Goal: Task Accomplishment & Management: Complete application form

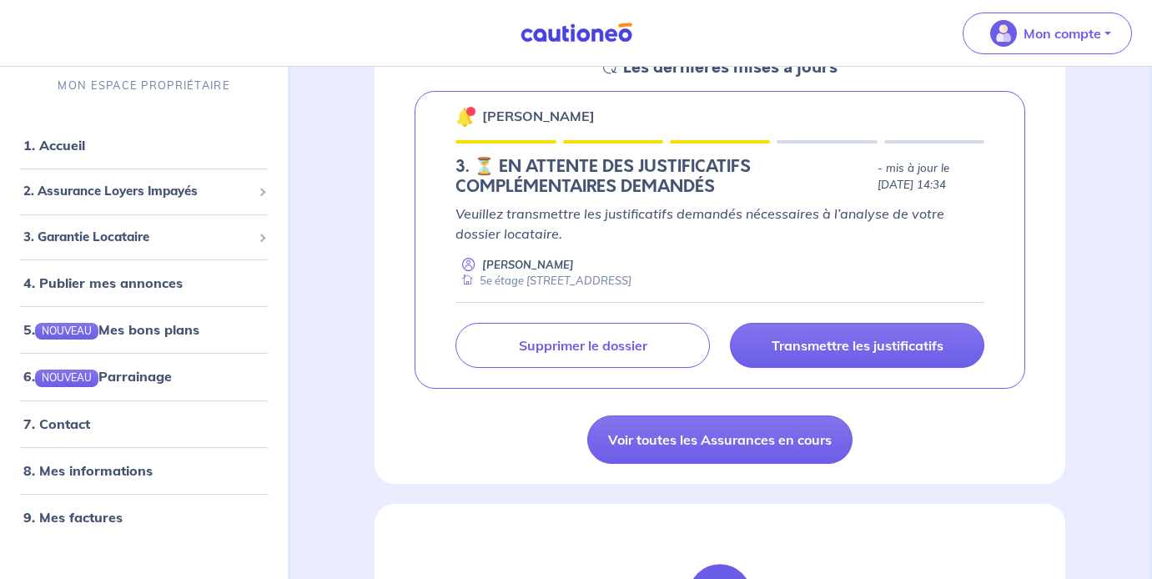
scroll to position [294, 0]
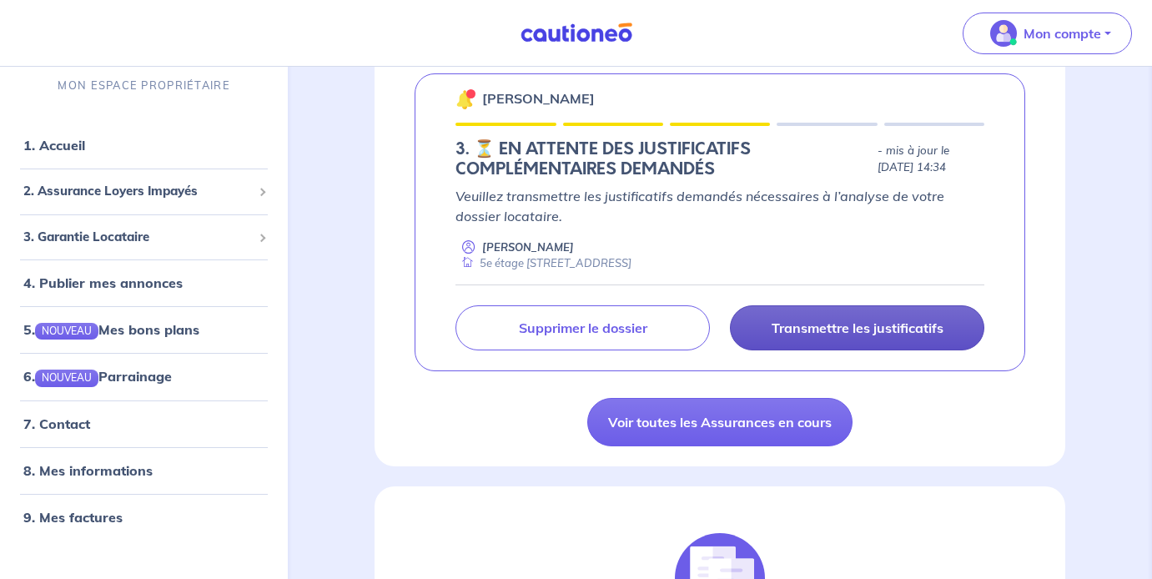
click at [816, 330] on p "Transmettre les justificatifs" at bounding box center [857, 327] width 172 height 17
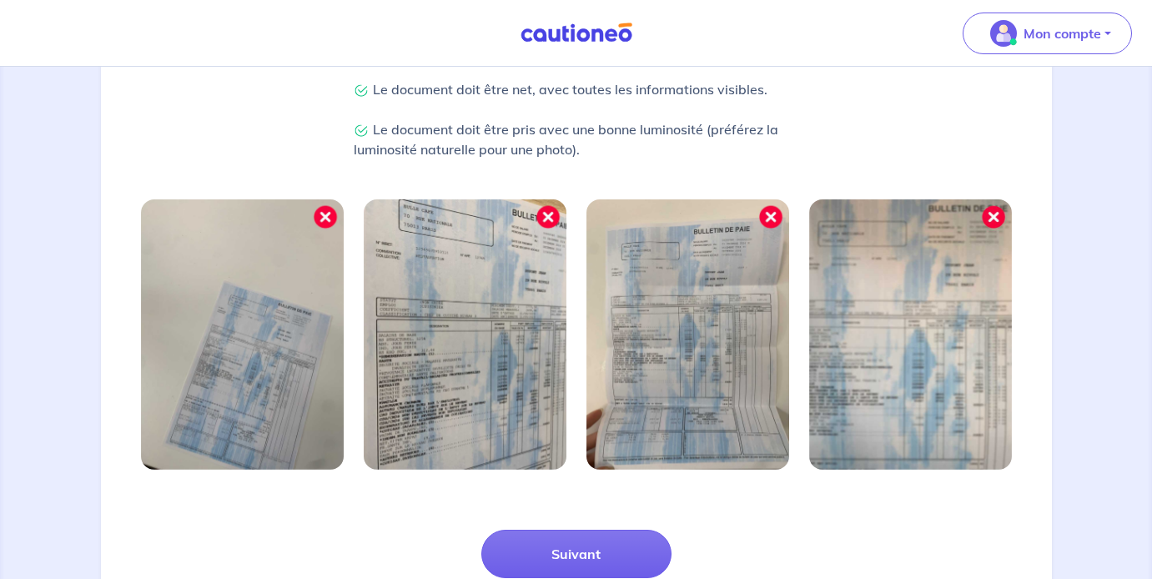
scroll to position [565, 0]
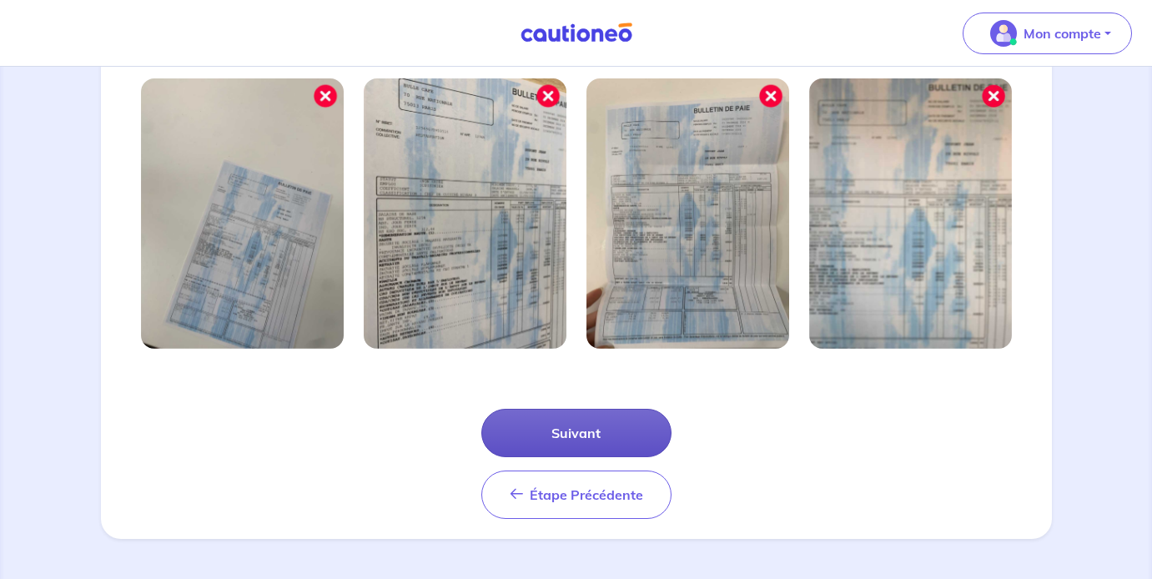
click at [597, 432] on button "Suivant" at bounding box center [576, 433] width 190 height 48
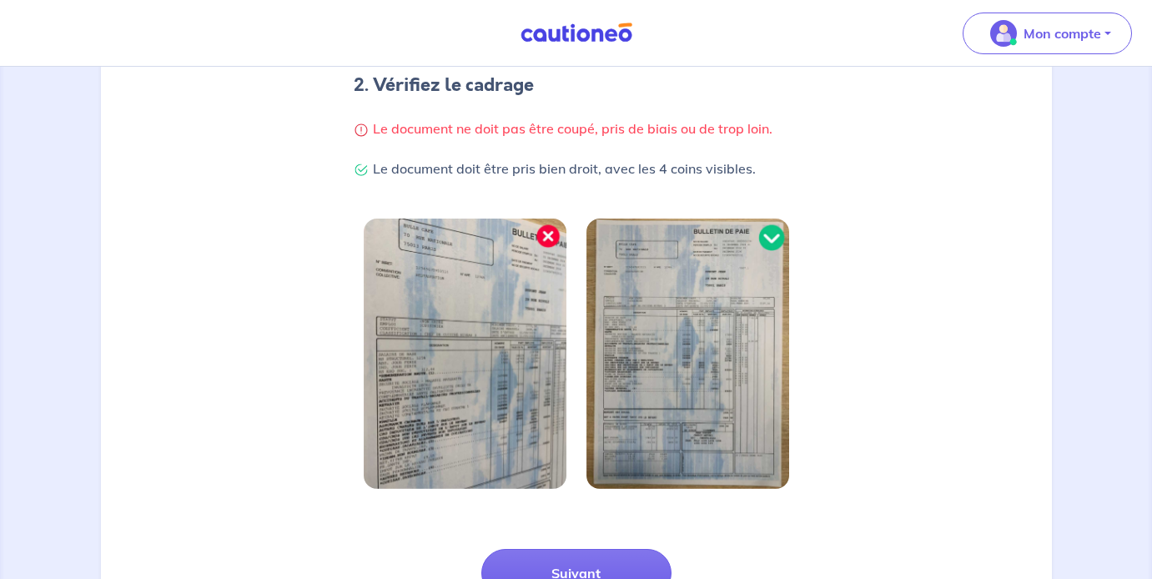
scroll to position [485, 0]
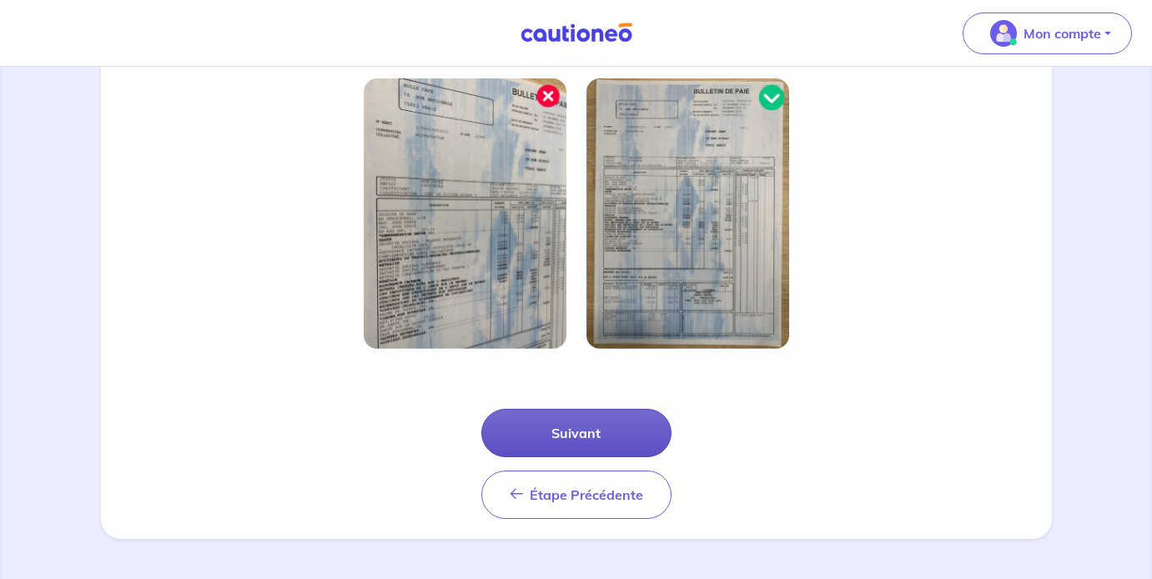
click at [566, 424] on button "Suivant" at bounding box center [576, 433] width 190 height 48
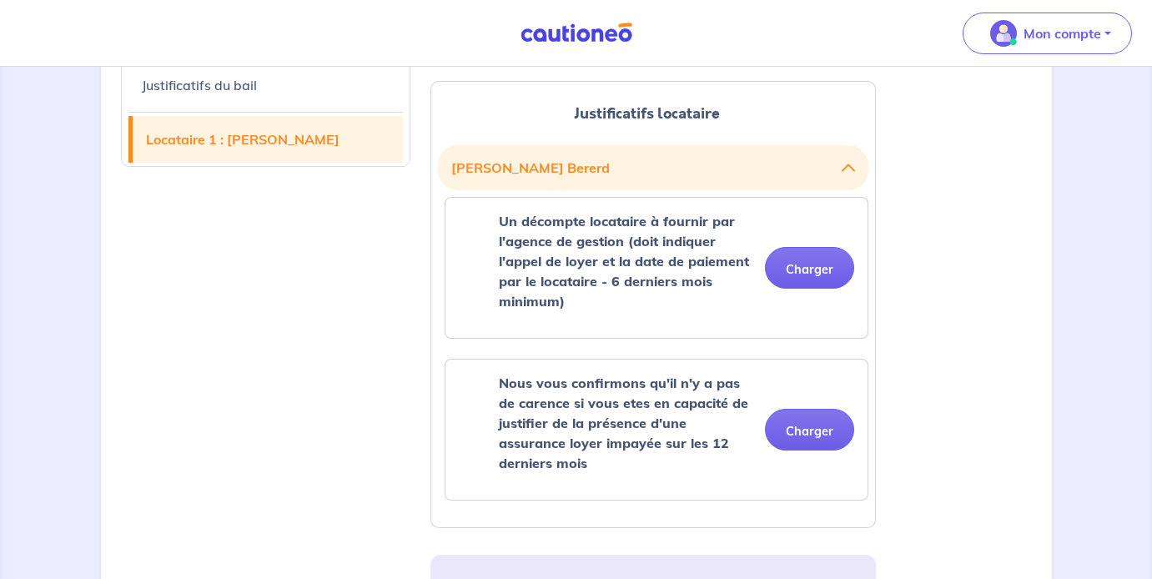
scroll to position [591, 0]
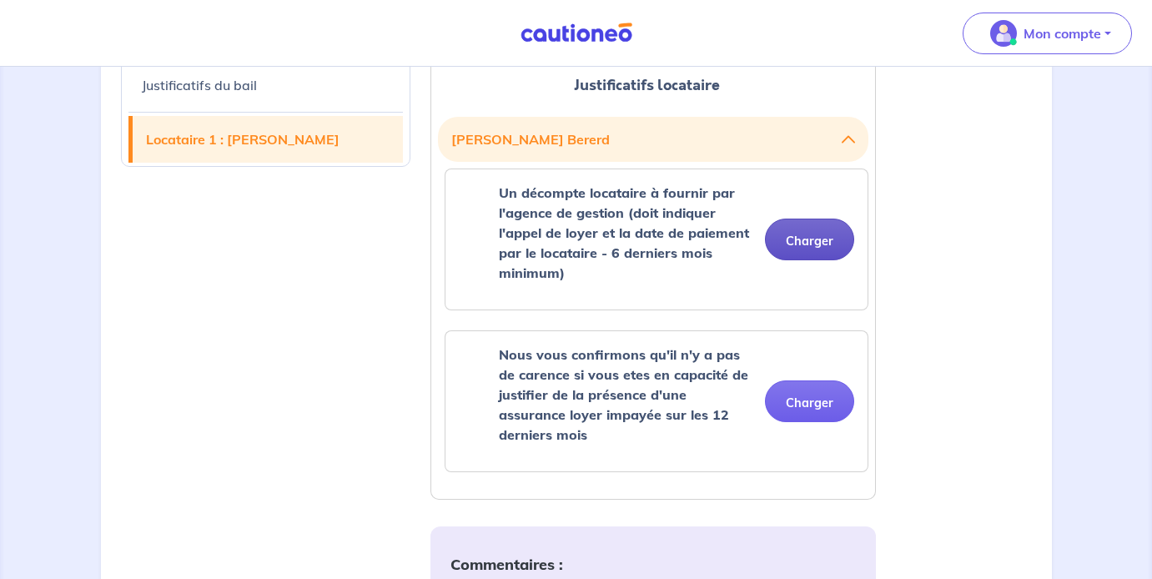
click at [825, 244] on button "Charger" at bounding box center [809, 240] width 89 height 42
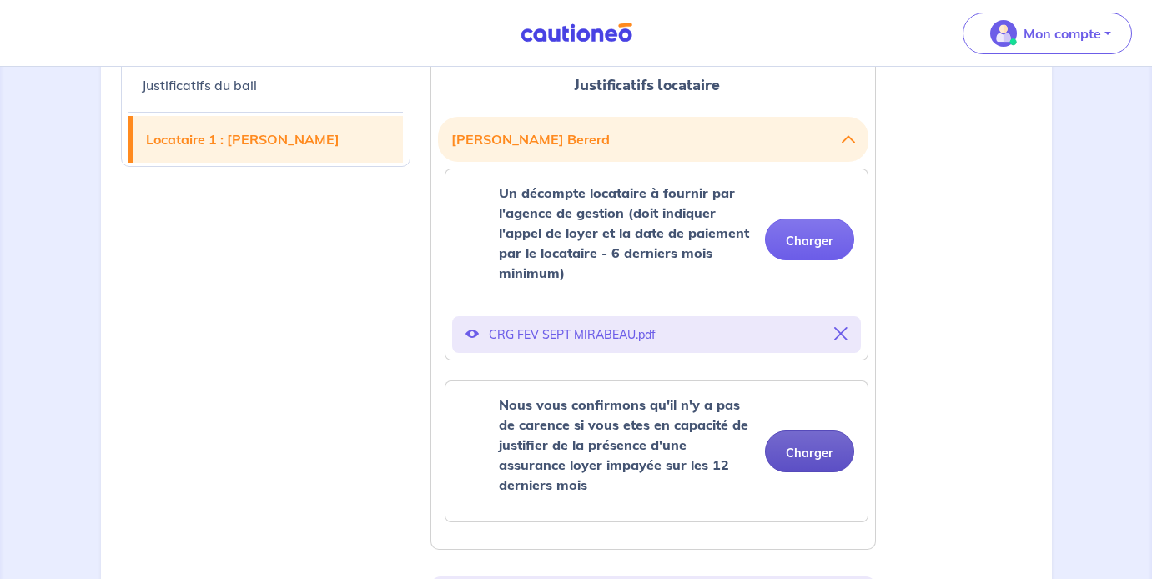
click at [795, 443] on div "Nous vous confirmons qu'il n'y a pas de carence si vous etes en capacité de jus…" at bounding box center [656, 450] width 395 height 113
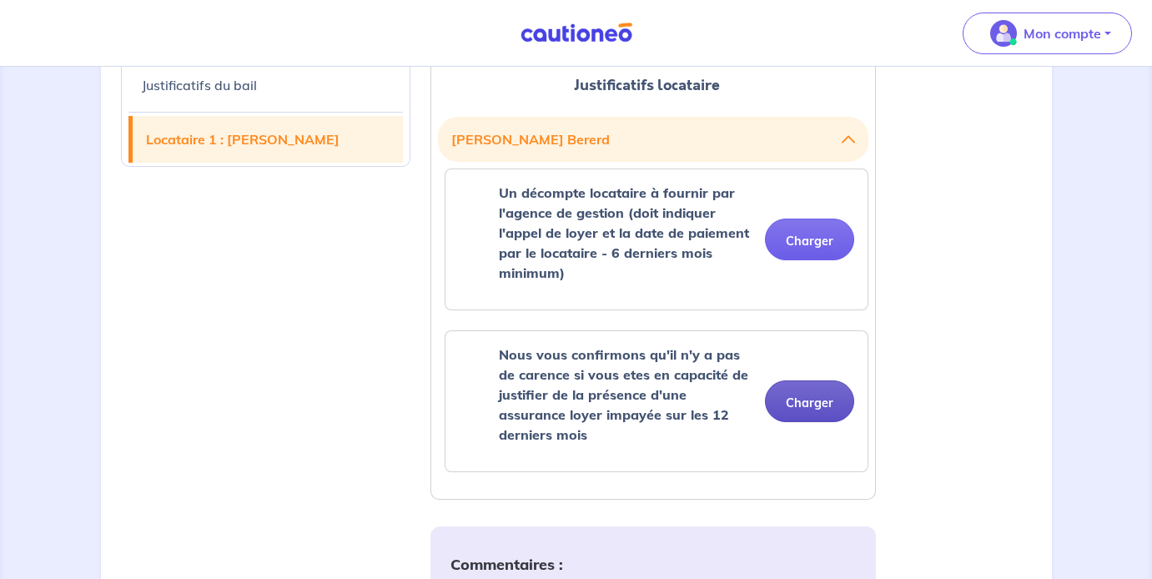
click at [800, 409] on button "Charger" at bounding box center [809, 401] width 89 height 42
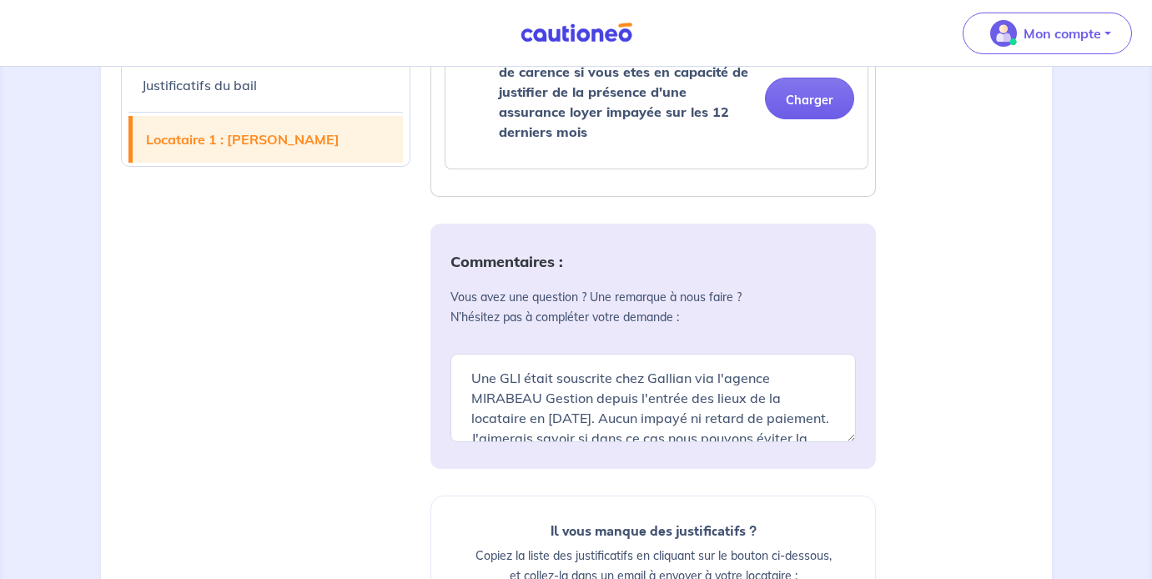
scroll to position [970, 0]
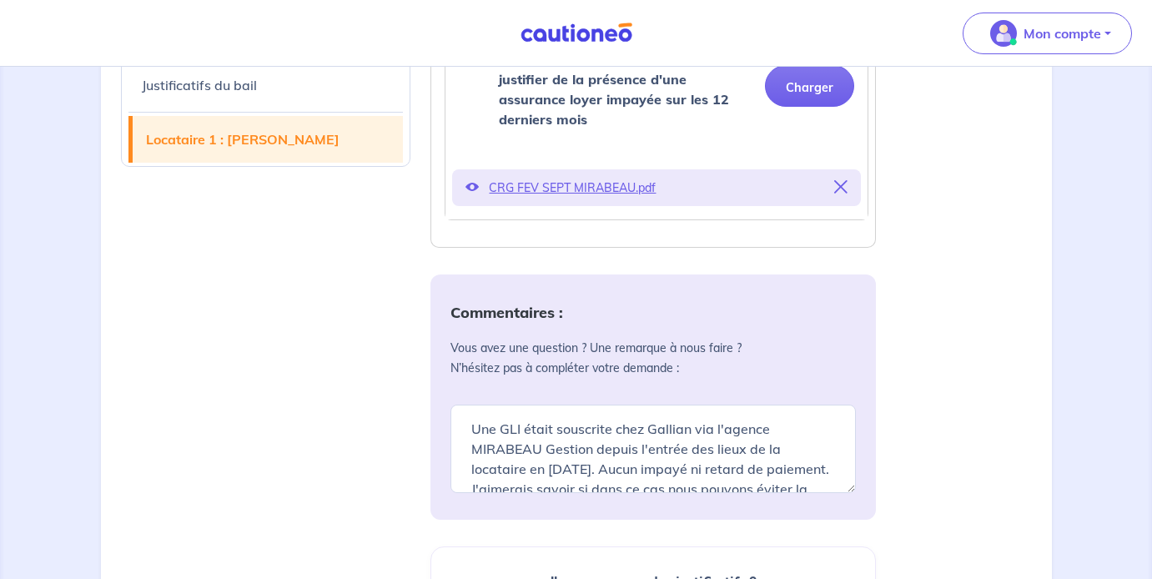
click at [584, 397] on div "Commentaires : Vous avez une question ? Une remarque à nous faire ? N’hésitez p…" at bounding box center [652, 396] width 445 height 245
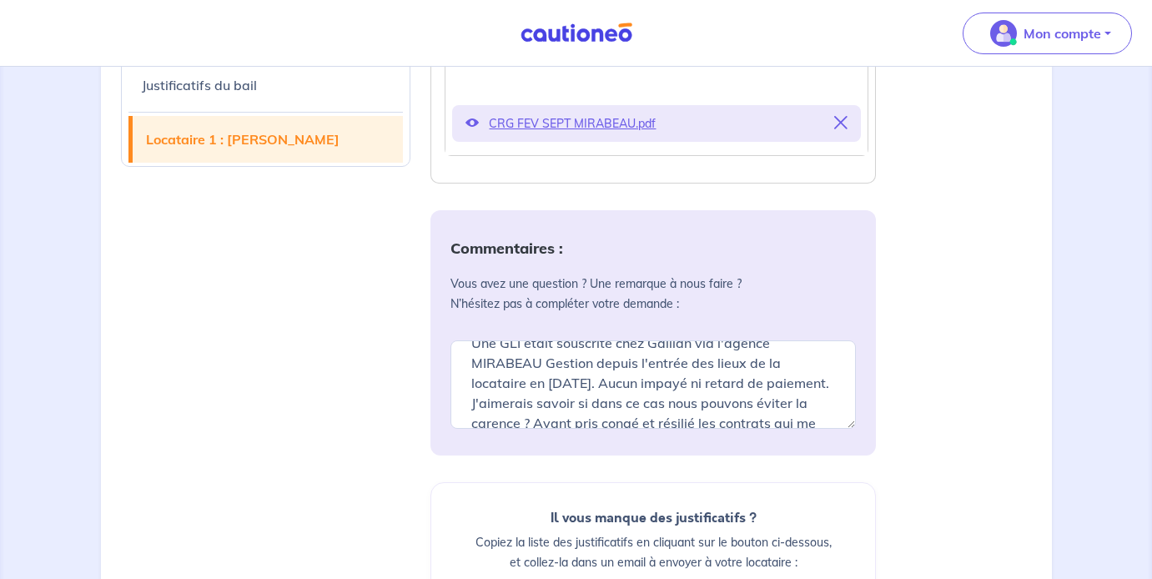
scroll to position [18, 0]
click at [540, 369] on textarea "Une GLI était souscrite chez Gallian via l'agence MIRABEAU Gestion depuis l'ent…" at bounding box center [652, 384] width 405 height 88
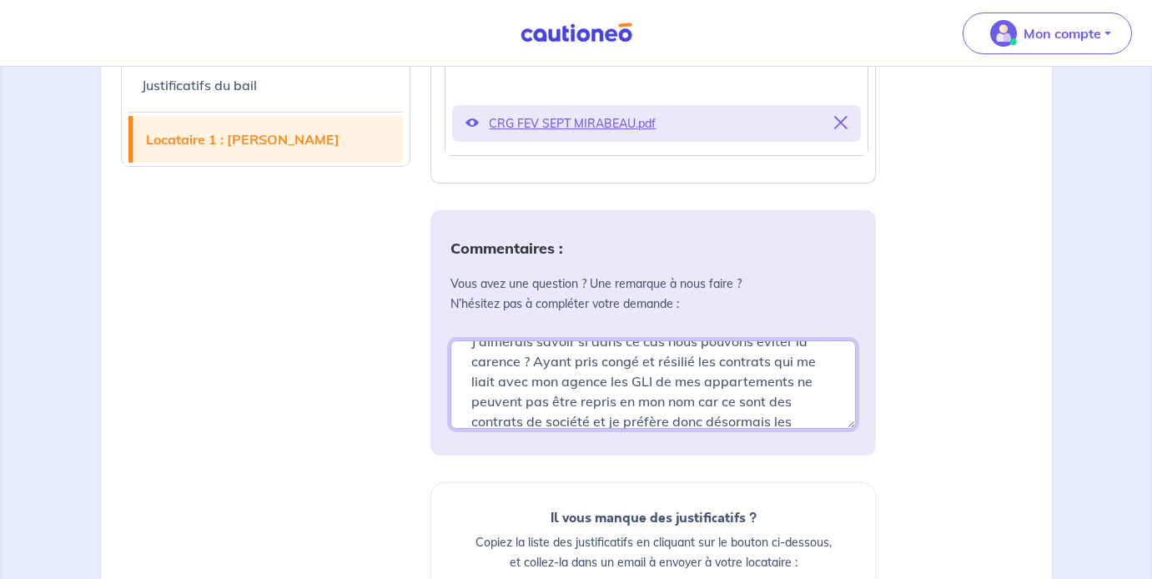
scroll to position [160, 0]
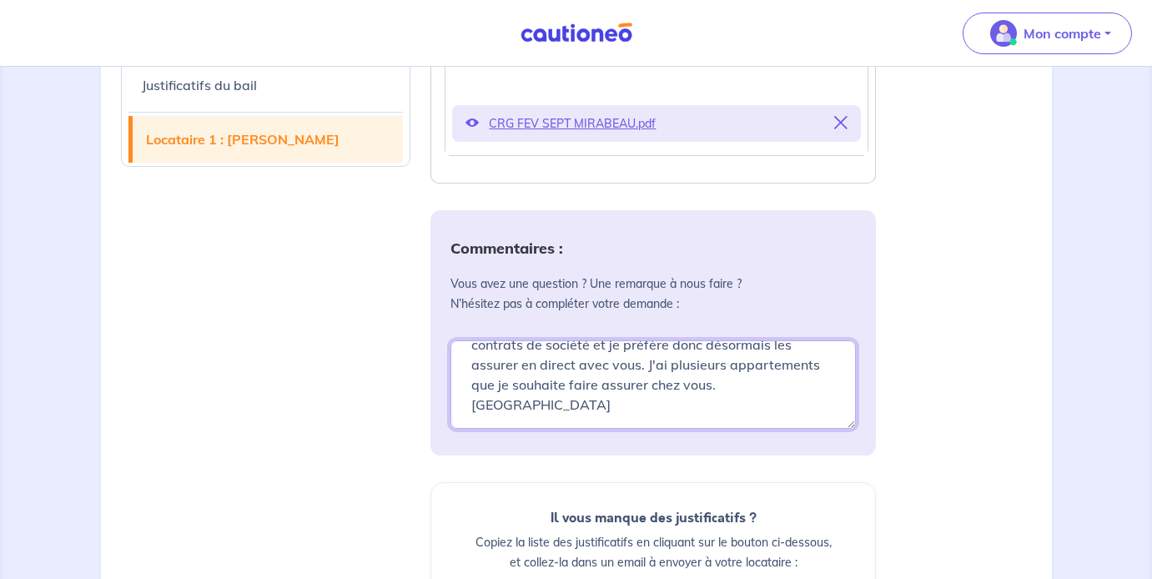
drag, startPoint x: 535, startPoint y: 365, endPoint x: 810, endPoint y: 444, distance: 286.2
click at [809, 444] on div "Commentaires : Vous avez une question ? Une remarque à nous faire ? N’hésitez p…" at bounding box center [652, 332] width 445 height 245
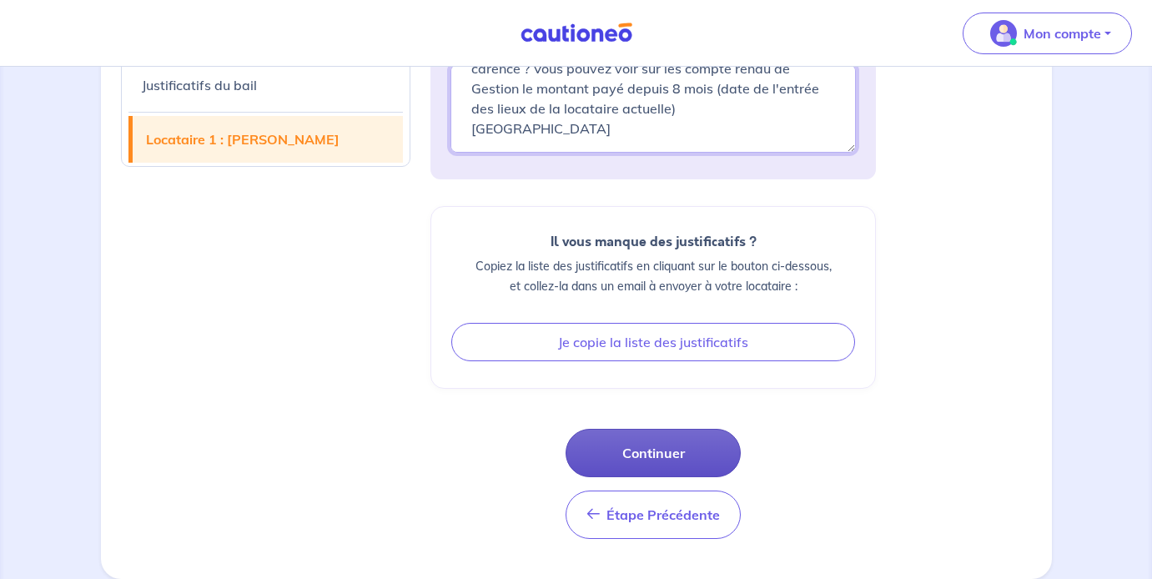
type textarea "Une GLI était souscrite chez Gallian via l'agence MIRABEAU Gestion depuis l'ent…"
click at [641, 451] on button "Continuer" at bounding box center [652, 453] width 175 height 48
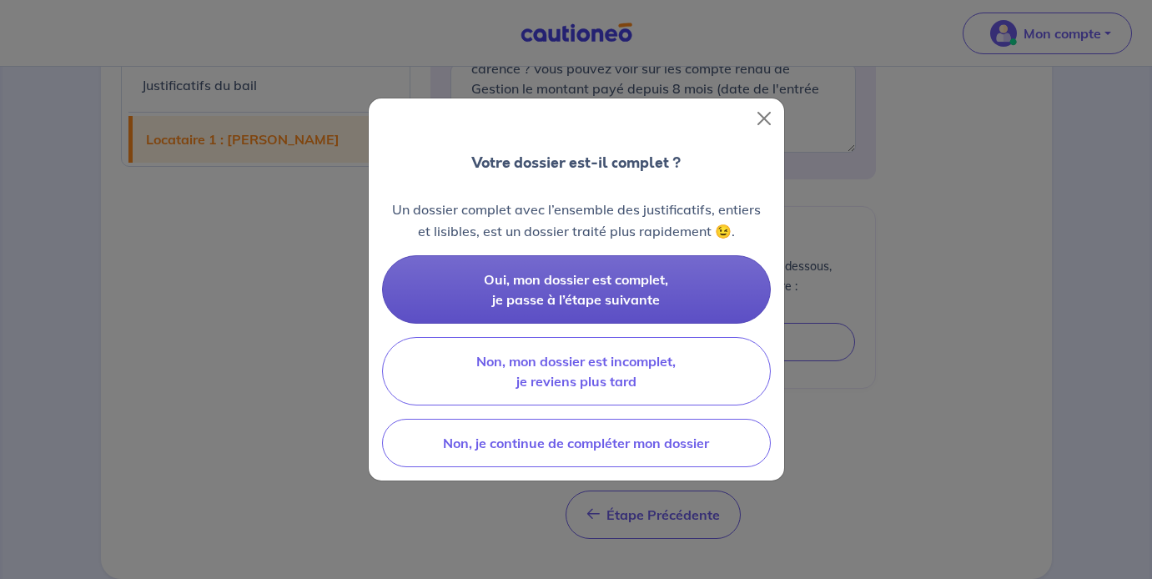
click at [599, 316] on button "Oui, mon dossier est complet, je passe à l’étape suivante" at bounding box center [576, 289] width 389 height 68
